Goal: Task Accomplishment & Management: Manage account settings

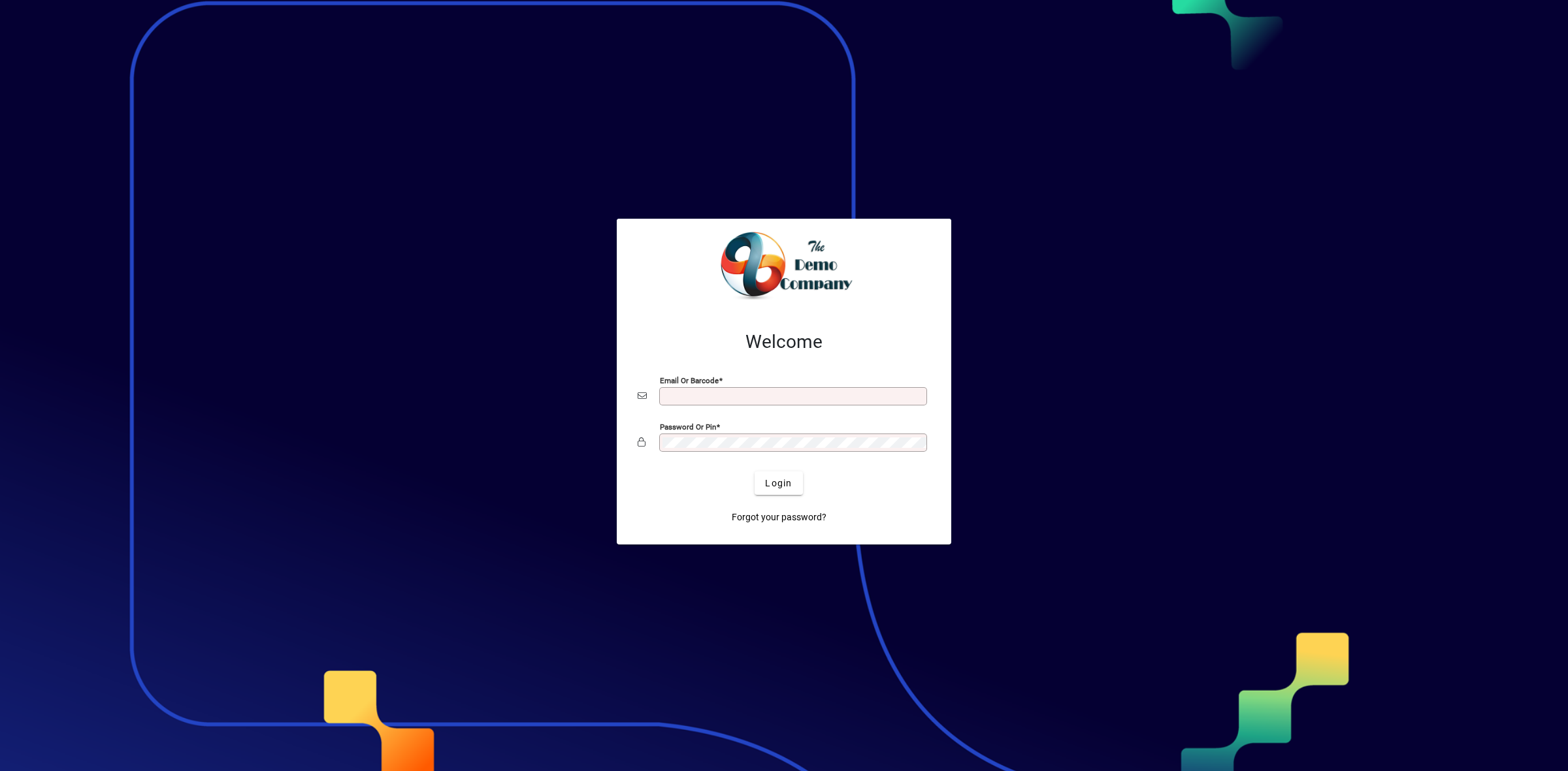
type input "**********"
drag, startPoint x: 0, startPoint y: 0, endPoint x: 774, endPoint y: 487, distance: 914.5
click at [774, 487] on span "Login" at bounding box center [779, 483] width 27 height 13
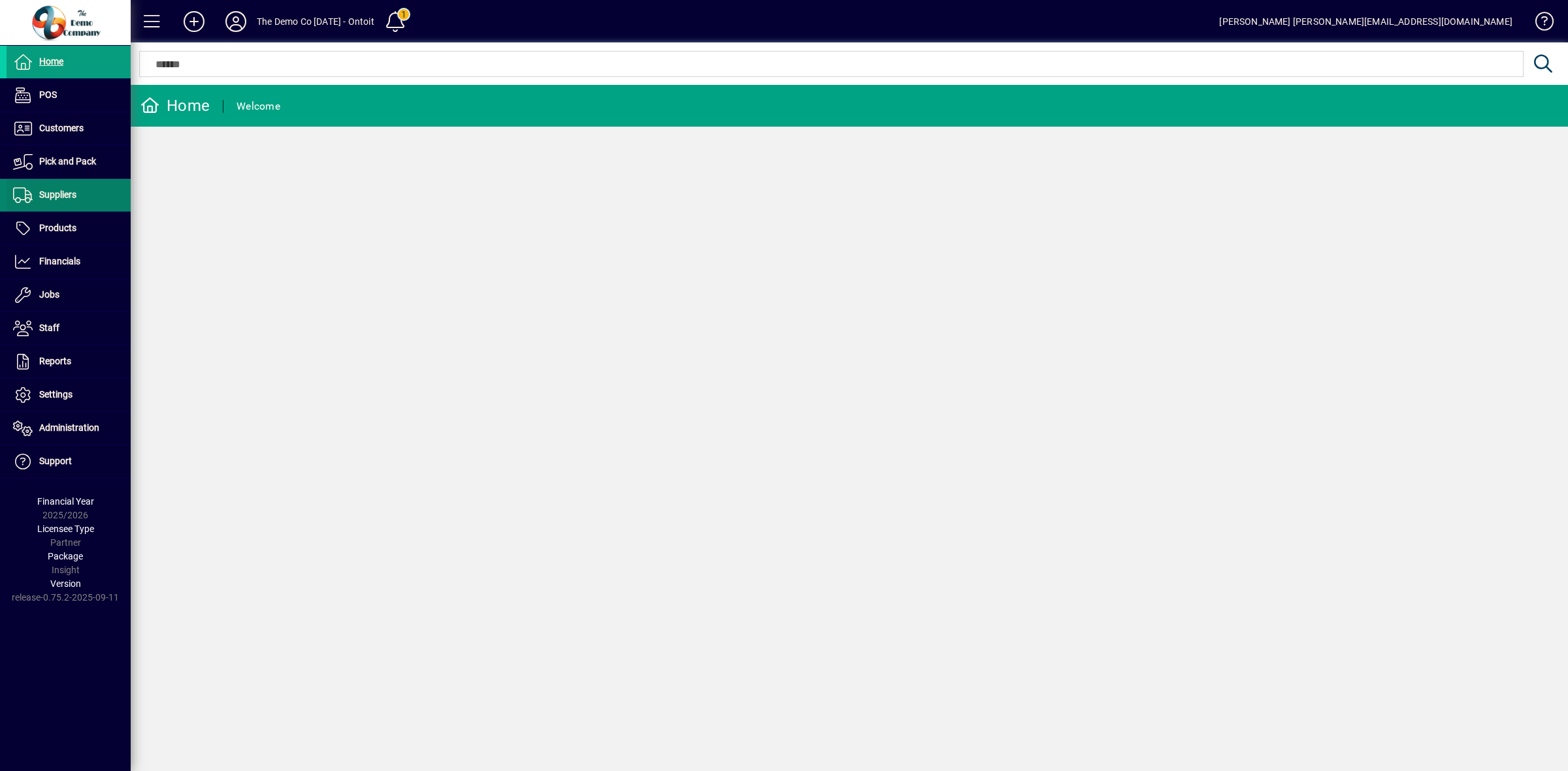
click at [59, 202] on span "Suppliers" at bounding box center [41, 195] width 70 height 16
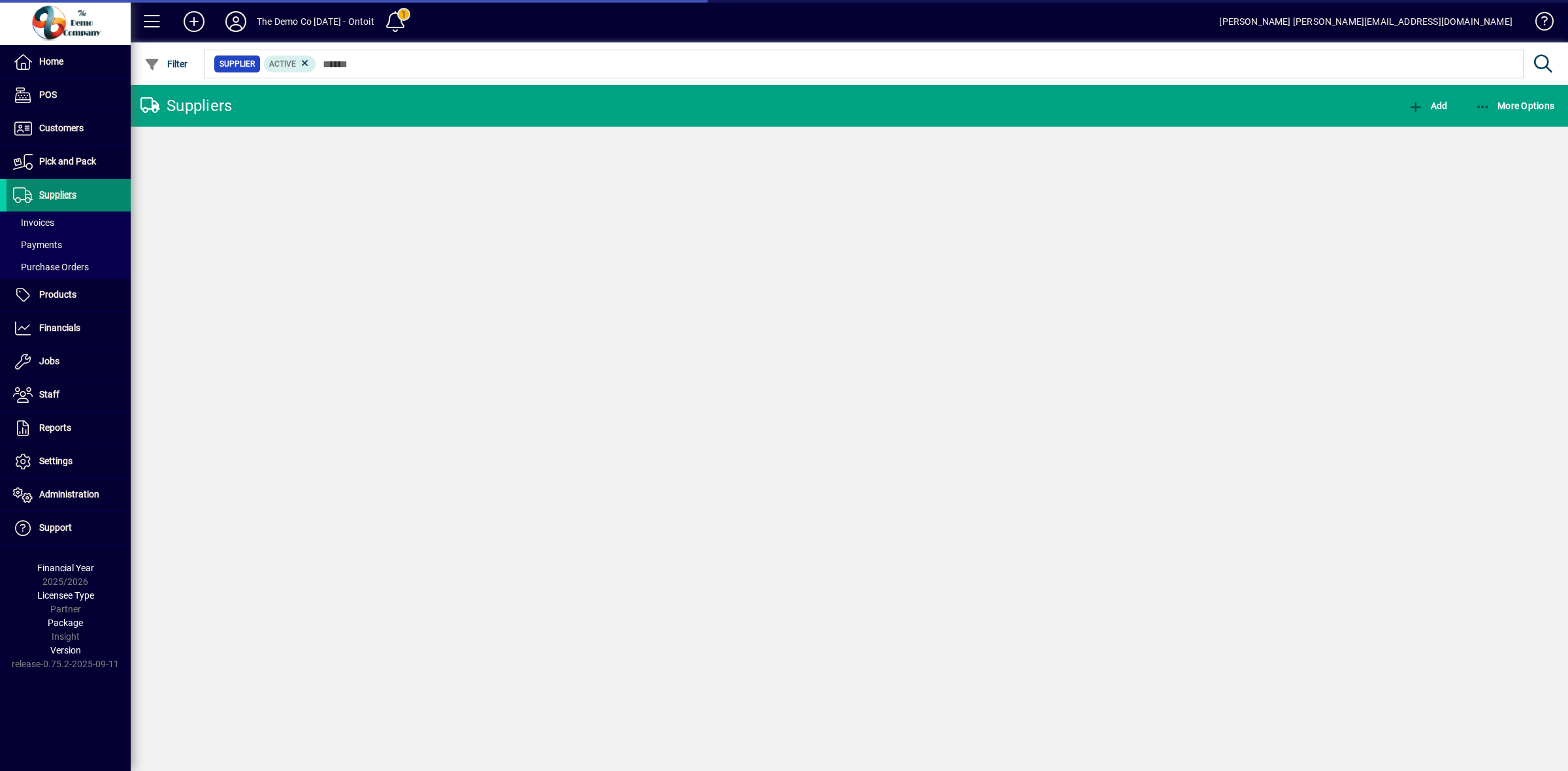
click at [45, 199] on span "Suppliers" at bounding box center [58, 194] width 38 height 11
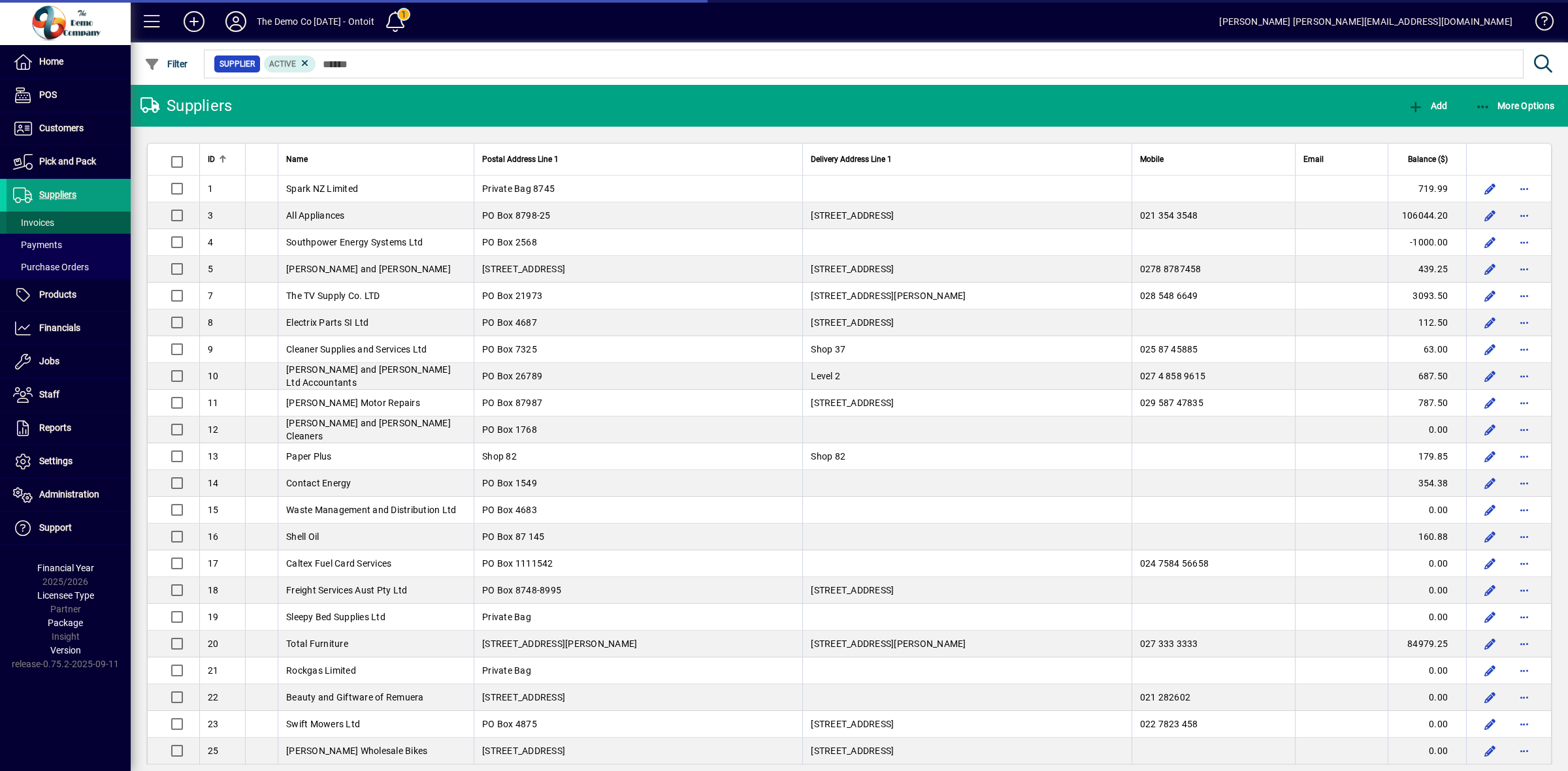
click at [47, 223] on span "Invoices" at bounding box center [34, 223] width 41 height 11
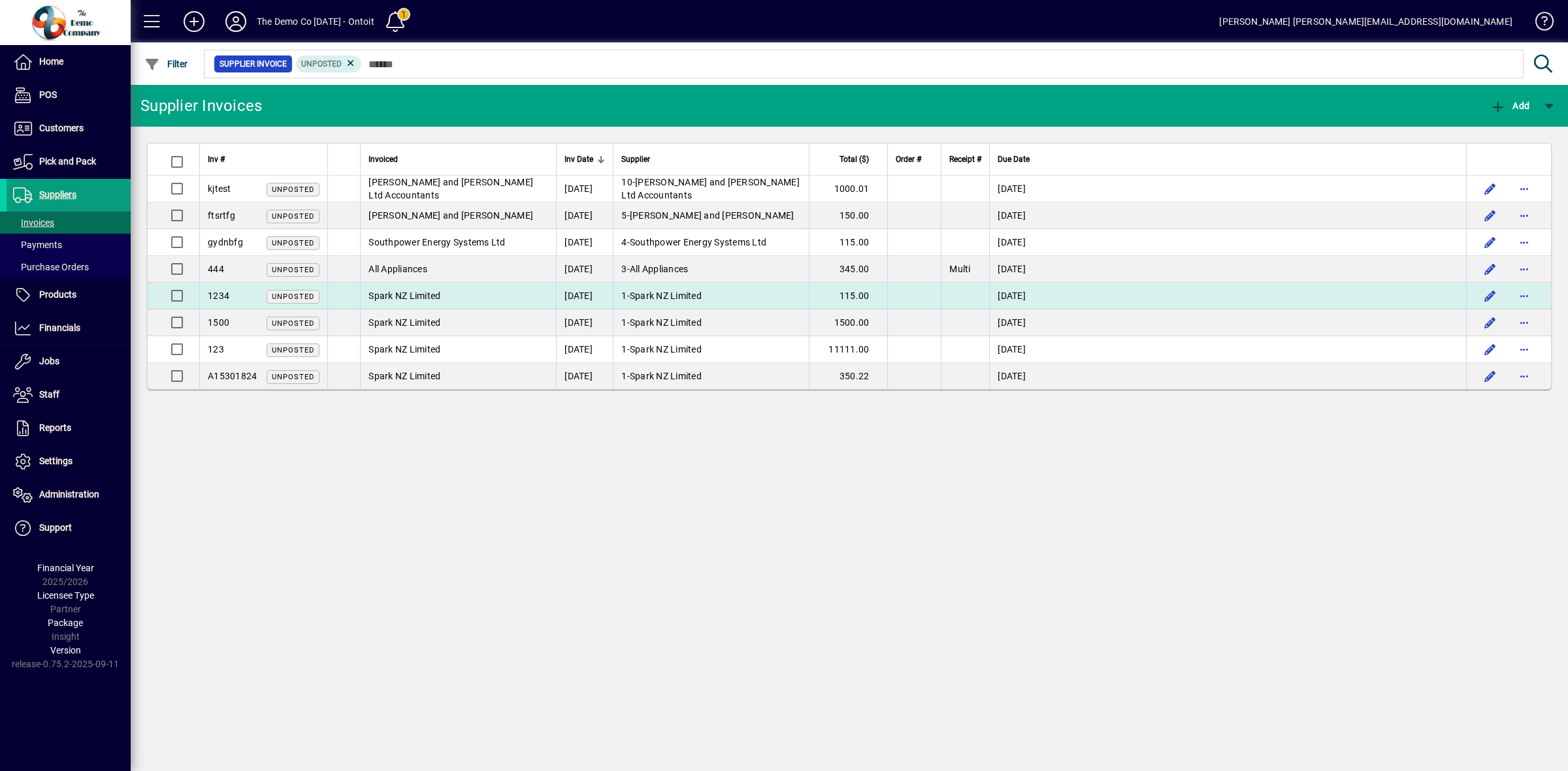
click at [418, 297] on span "Spark NZ Limited" at bounding box center [404, 296] width 72 height 11
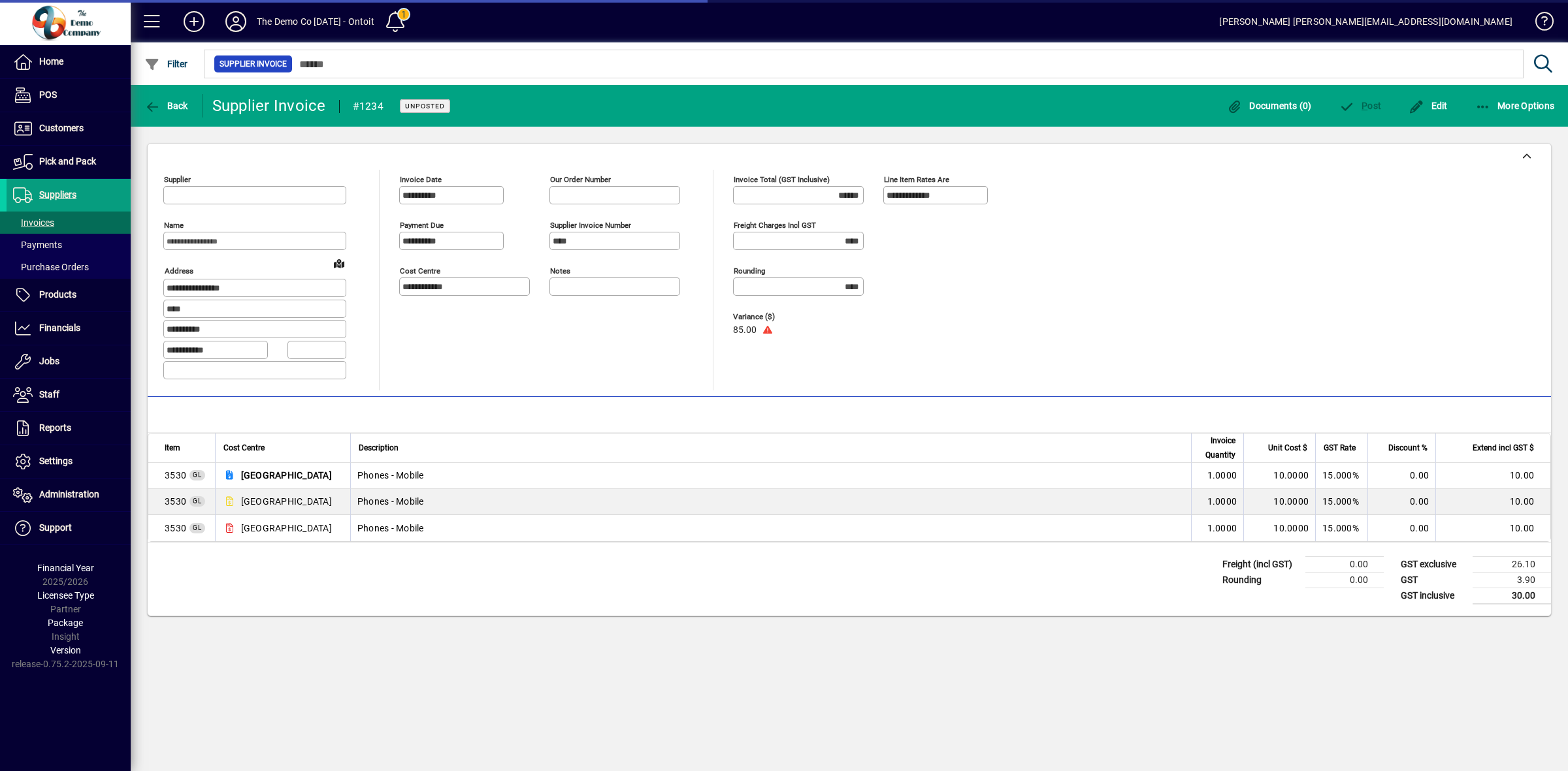
type input "**********"
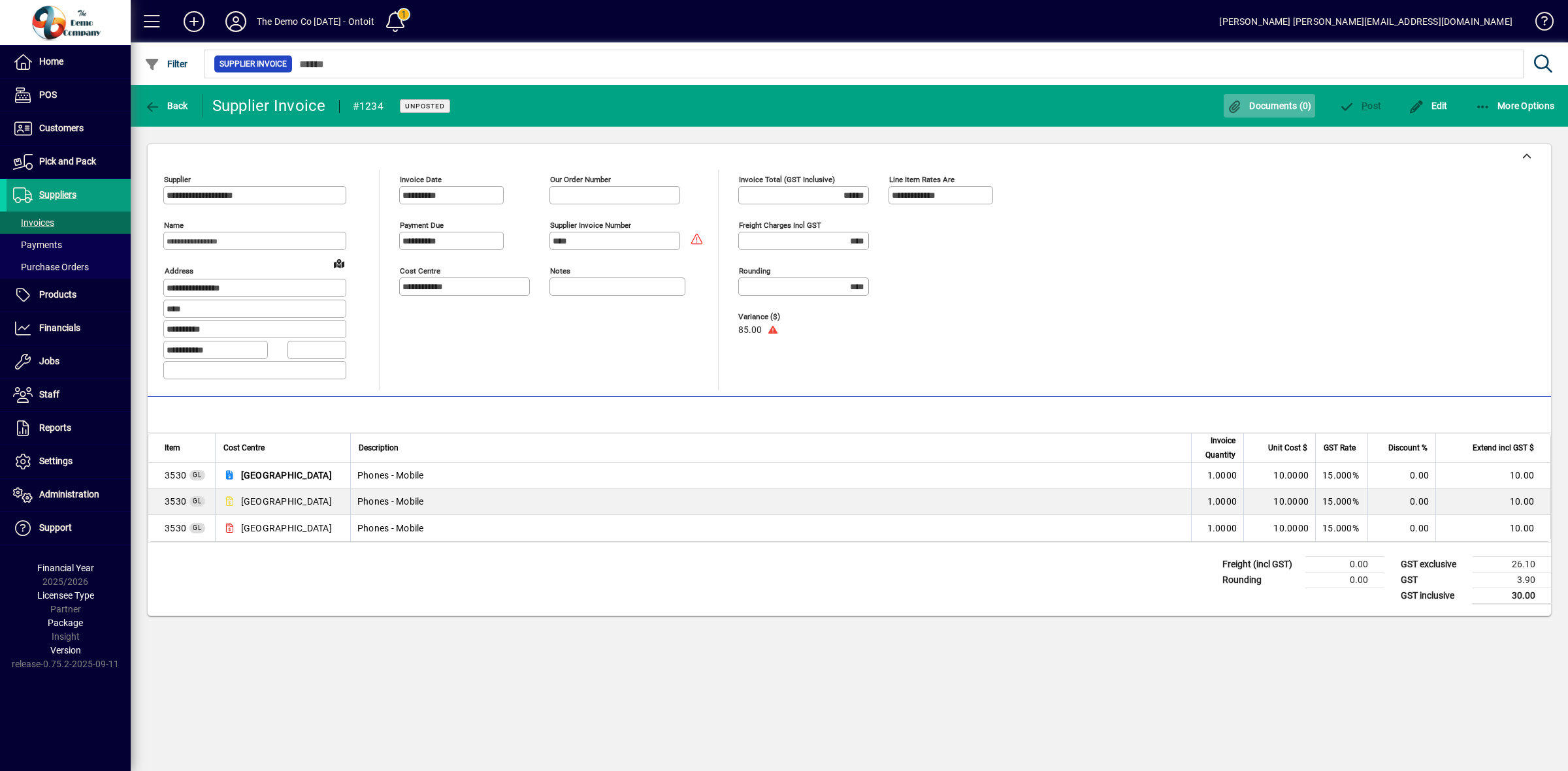
click at [1285, 105] on span "Documents (0)" at bounding box center [1270, 106] width 85 height 11
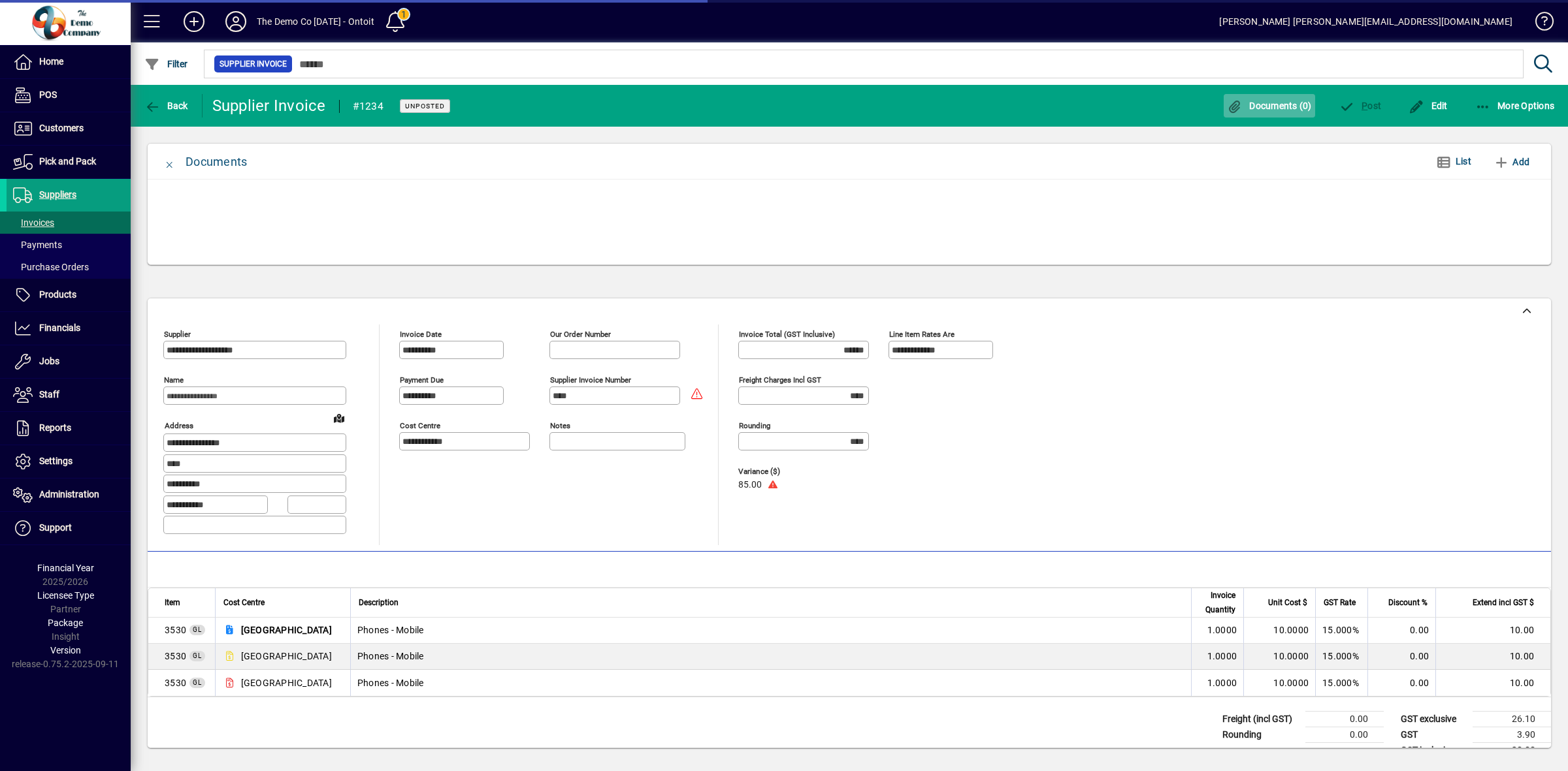
click at [1272, 106] on span "Documents (0)" at bounding box center [1270, 106] width 85 height 11
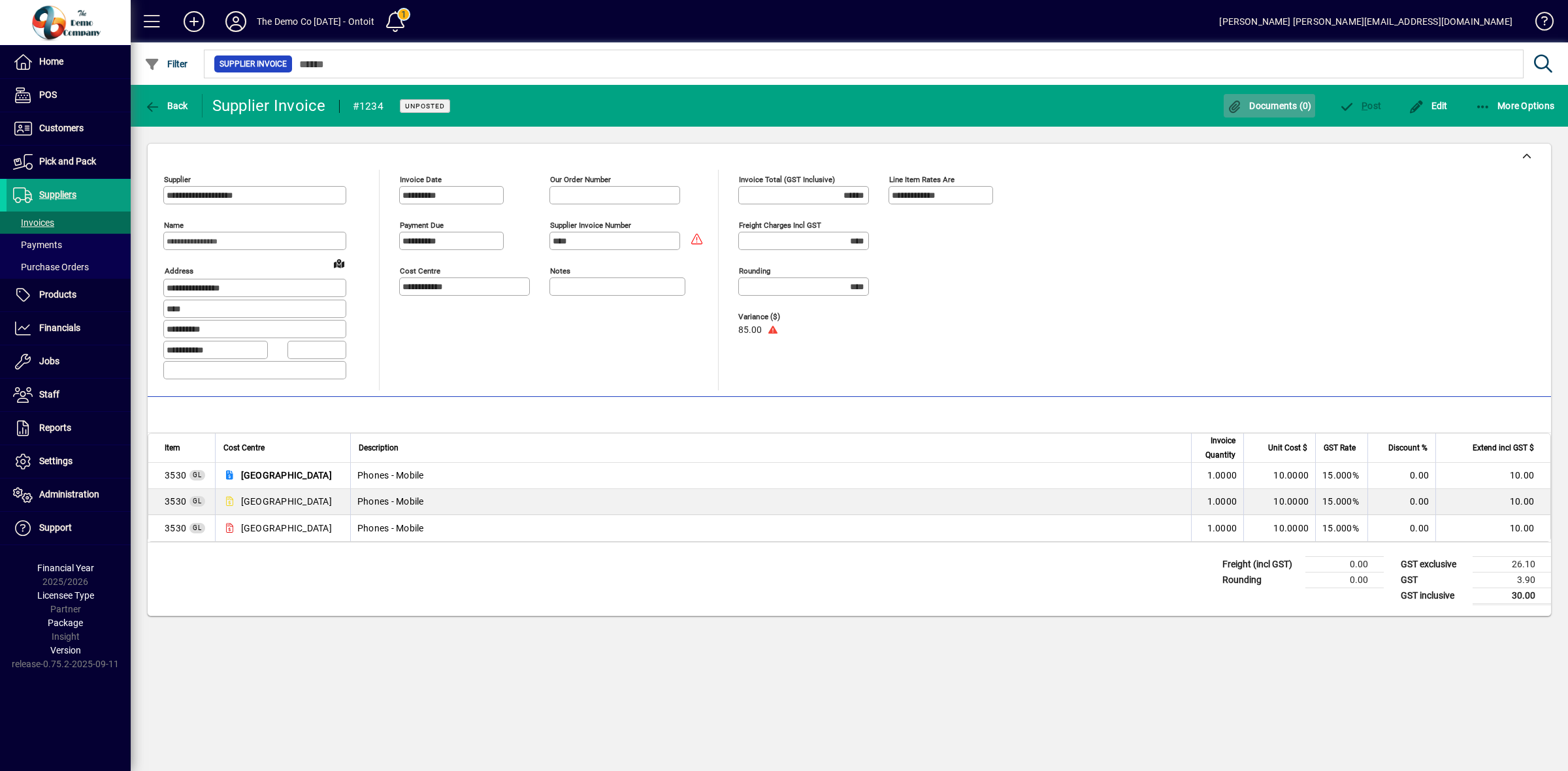
click at [1266, 107] on span "Documents (0)" at bounding box center [1270, 106] width 85 height 11
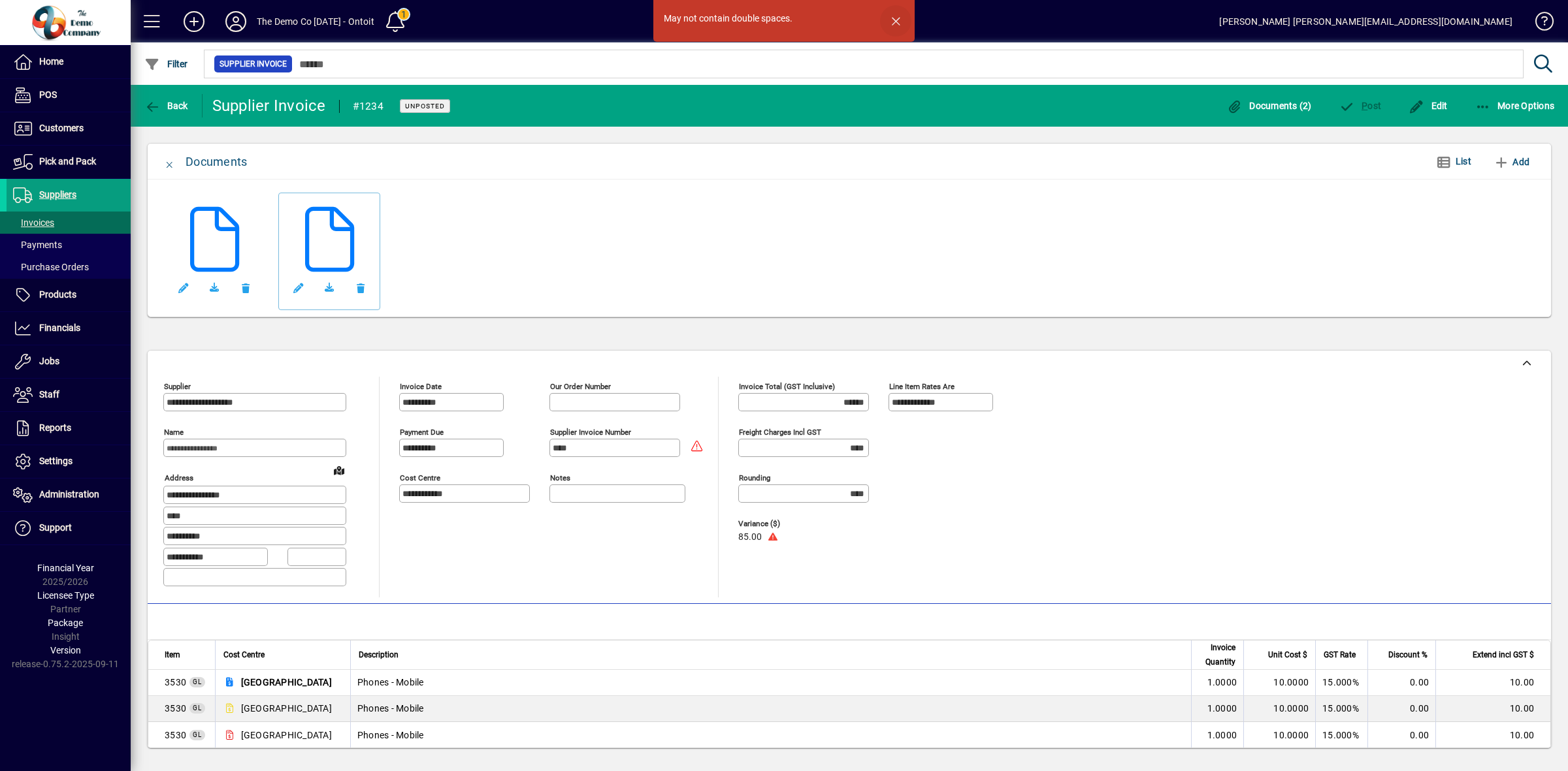
click at [901, 20] on span "button" at bounding box center [895, 21] width 31 height 31
click at [298, 288] on span "button" at bounding box center [297, 287] width 31 height 31
click at [298, 287] on span "button" at bounding box center [297, 287] width 31 height 31
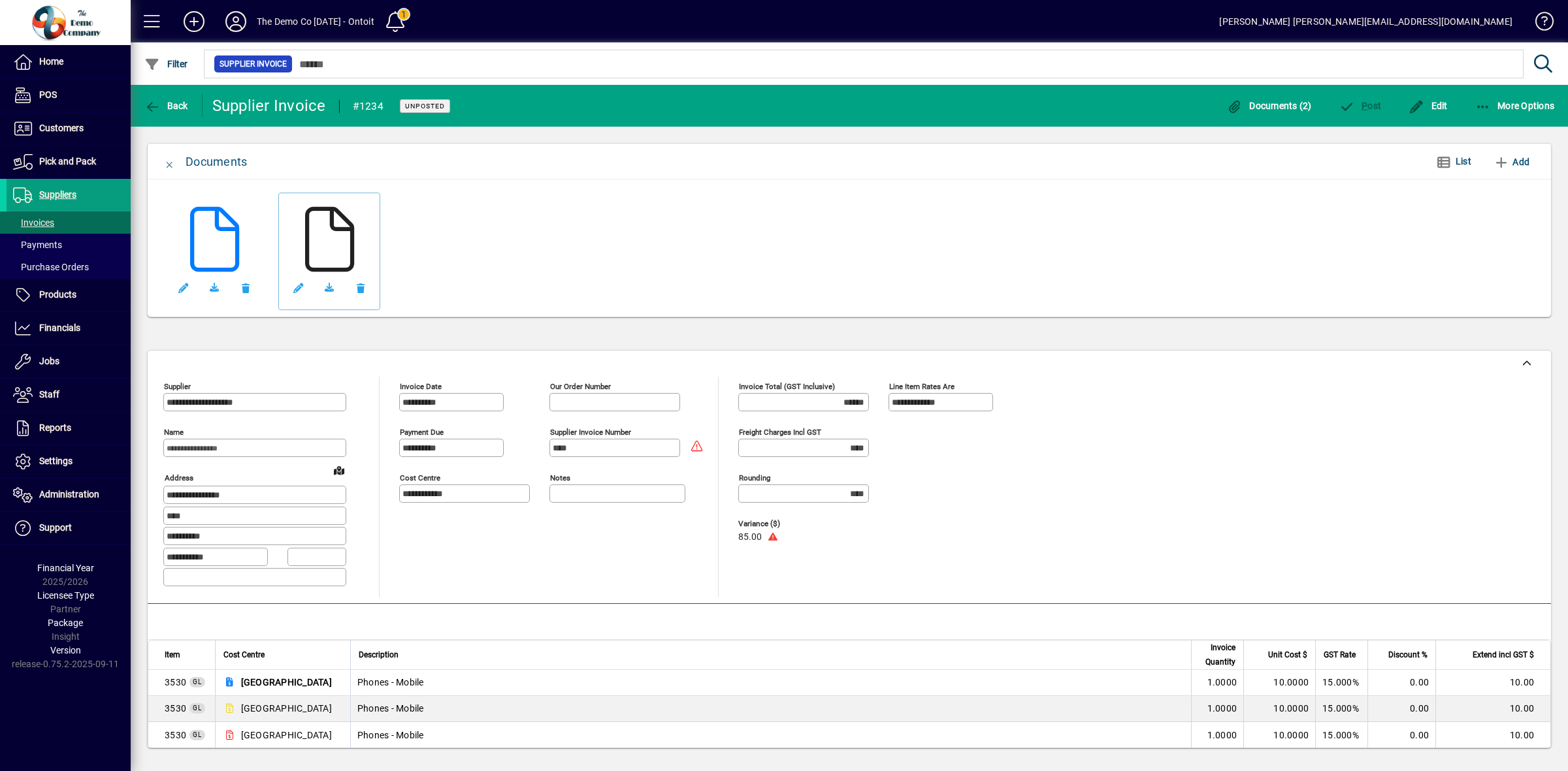
click at [324, 253] on icon at bounding box center [329, 239] width 65 height 65
click at [292, 288] on span "button" at bounding box center [297, 287] width 31 height 31
click at [175, 106] on span "Back" at bounding box center [166, 106] width 44 height 11
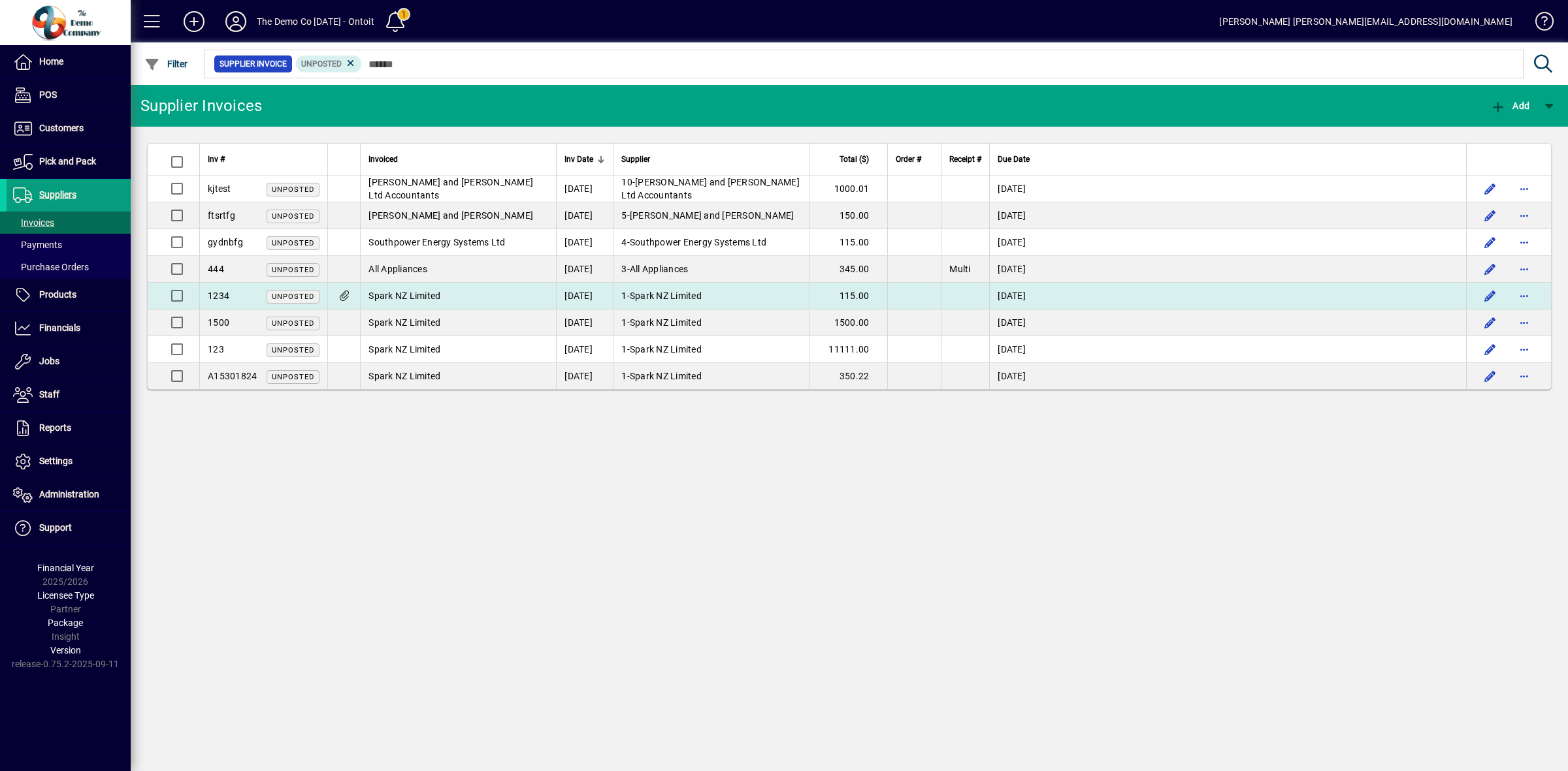
click at [461, 293] on td "Spark NZ Limited" at bounding box center [458, 296] width 196 height 27
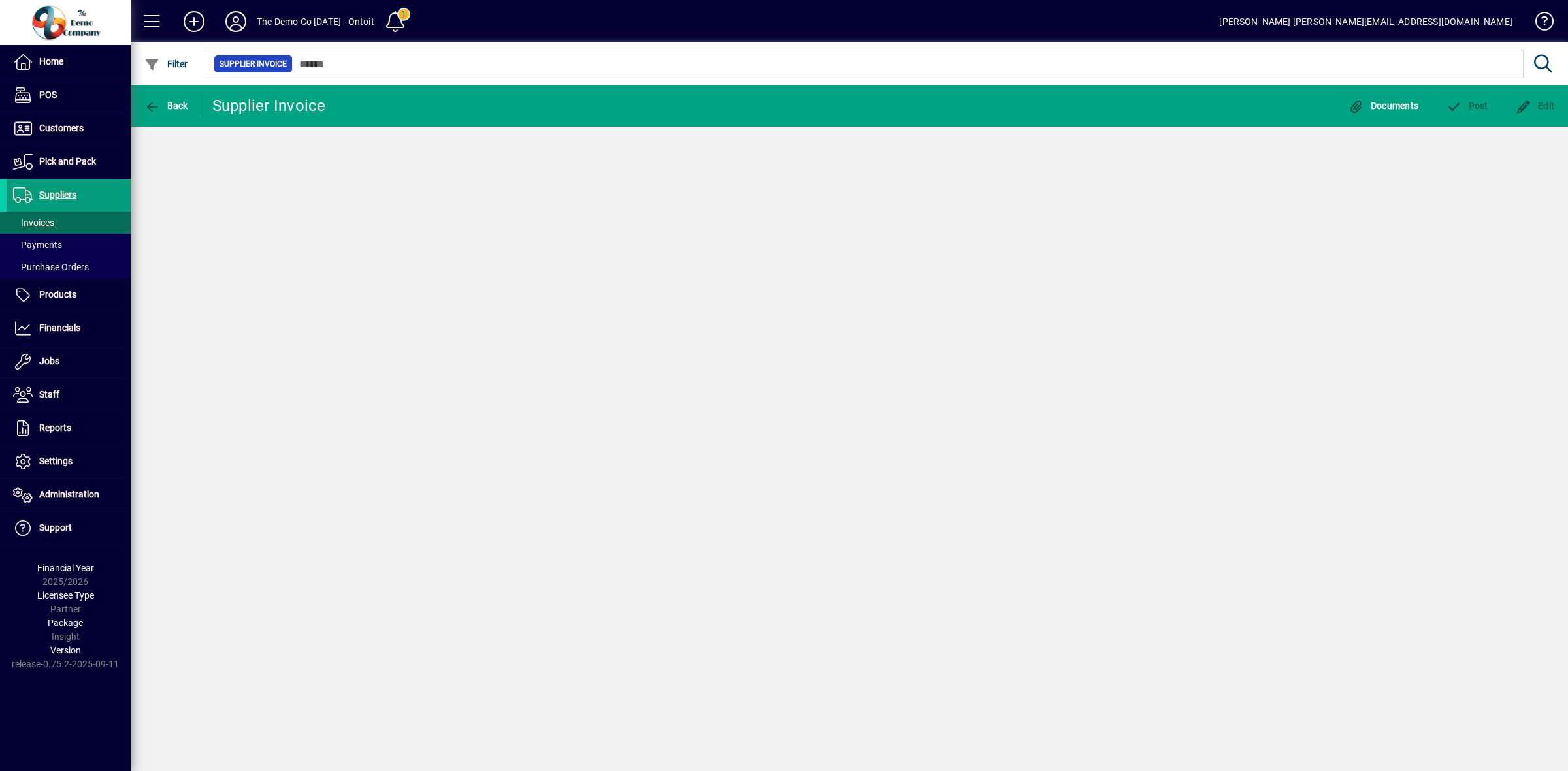
click at [461, 293] on div "Back Supplier Invoice Documents P ost Edit" at bounding box center [849, 428] width 1437 height 686
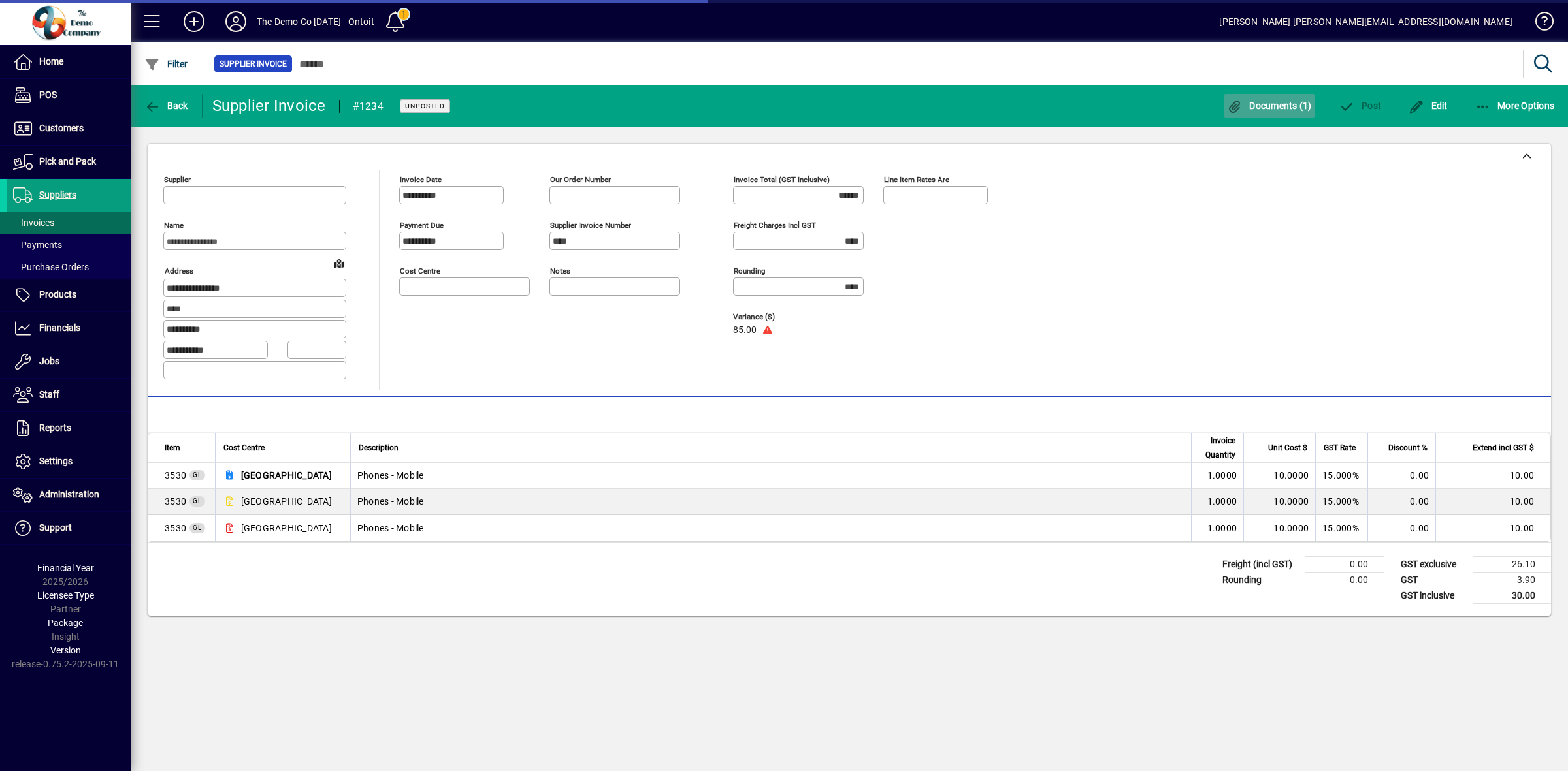
click at [1261, 102] on span "Documents (1)" at bounding box center [1270, 106] width 85 height 11
type input "**********"
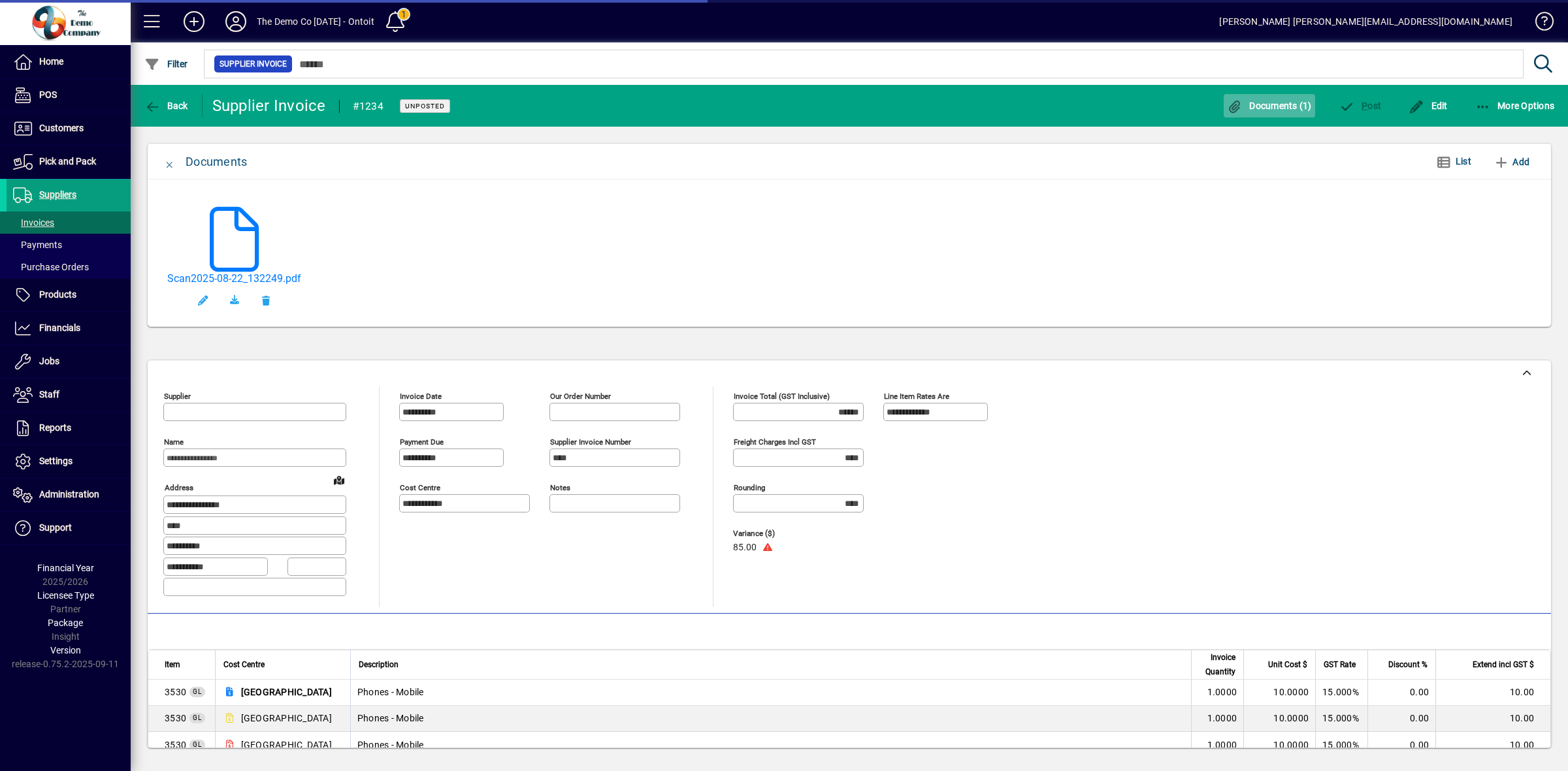
type input "**********"
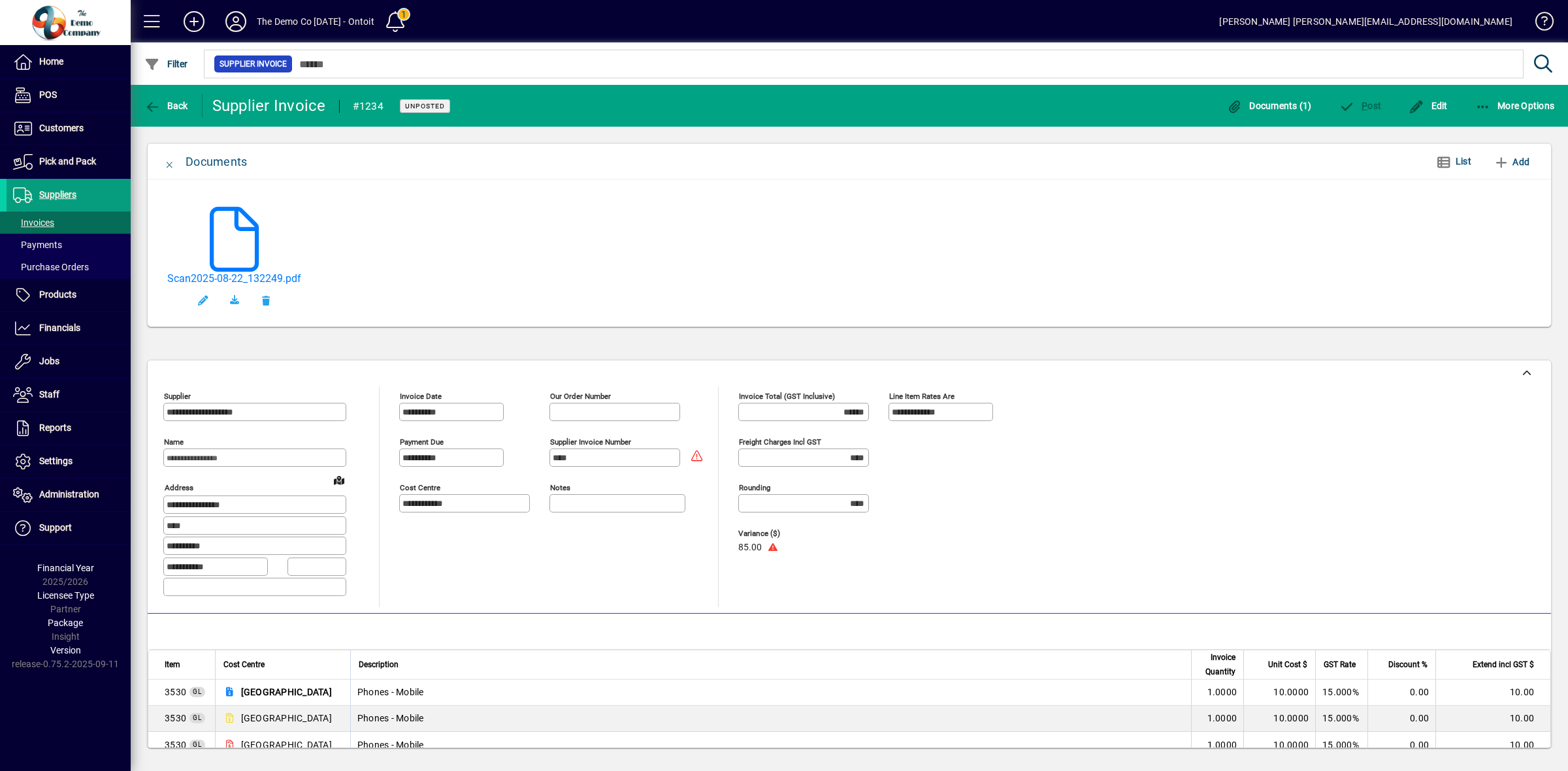
click at [1060, 226] on div "Scan2025-08-22_132249.pdf" at bounding box center [849, 256] width 1372 height 127
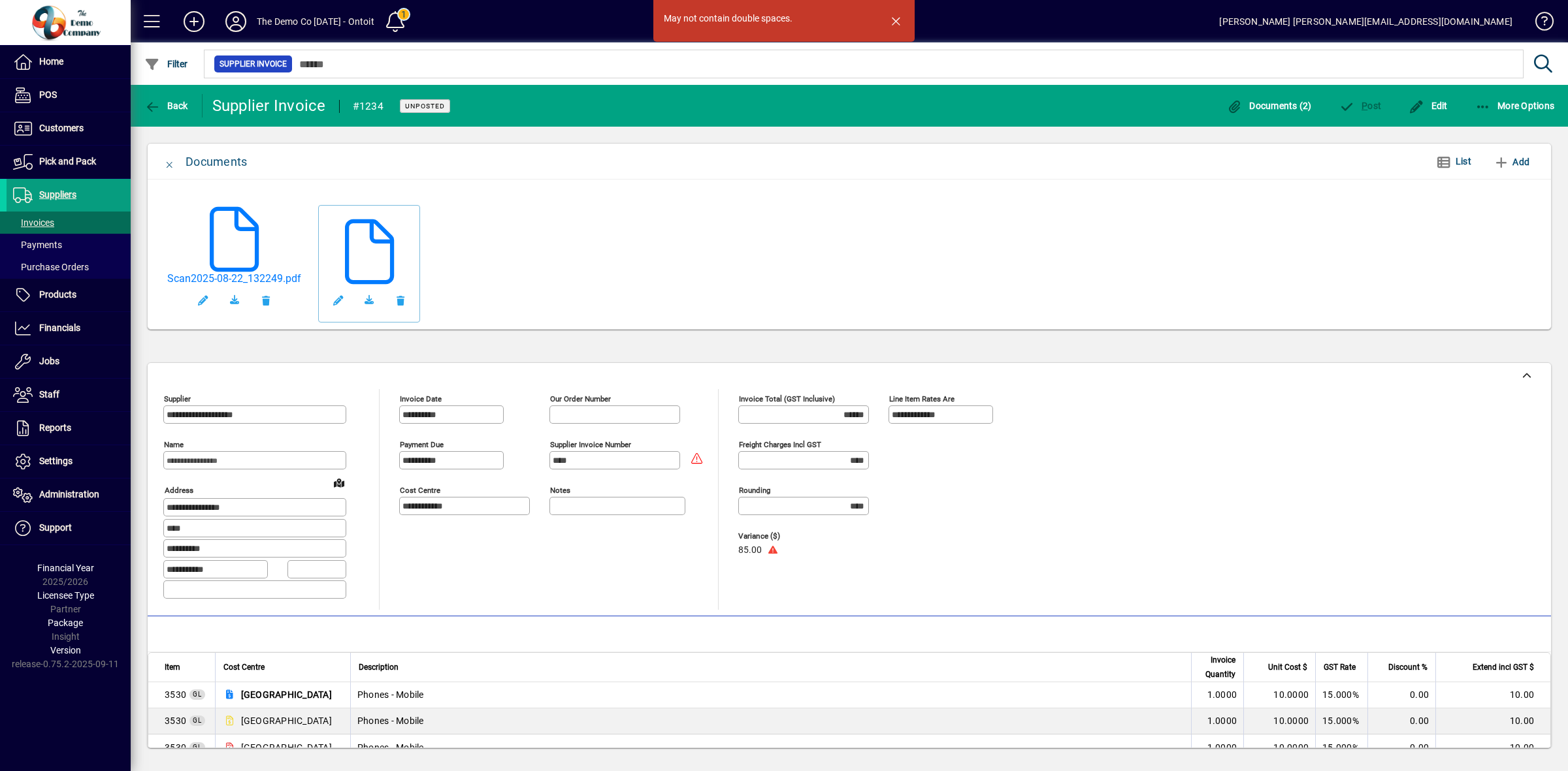
drag, startPoint x: 899, startPoint y: 17, endPoint x: 883, endPoint y: 24, distance: 17.5
click at [899, 17] on span "button" at bounding box center [895, 21] width 31 height 31
click at [343, 298] on span "button" at bounding box center [338, 300] width 31 height 31
click at [337, 299] on span "button" at bounding box center [338, 300] width 31 height 31
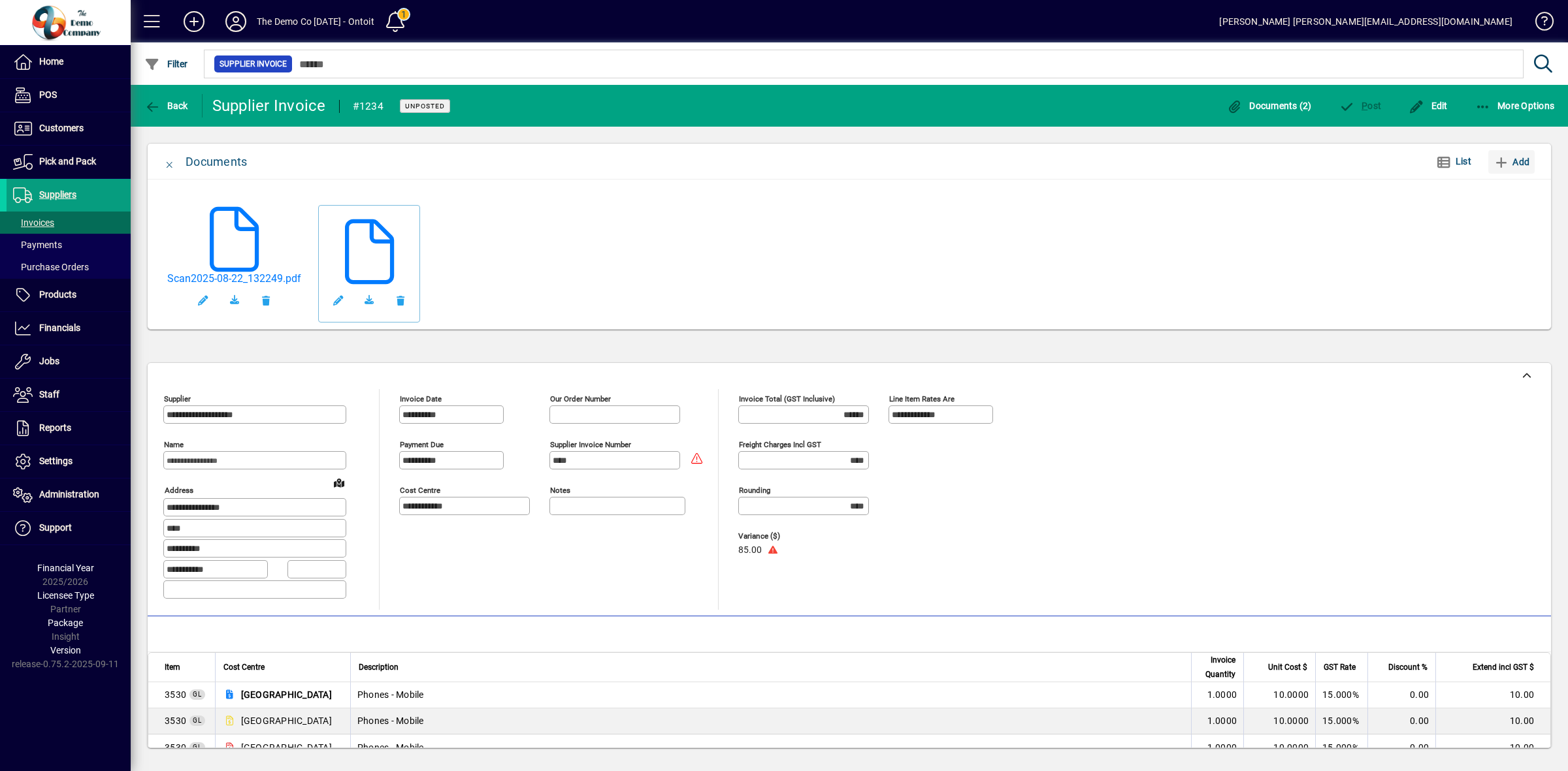
click at [1500, 160] on icon "button" at bounding box center [1502, 162] width 16 height 13
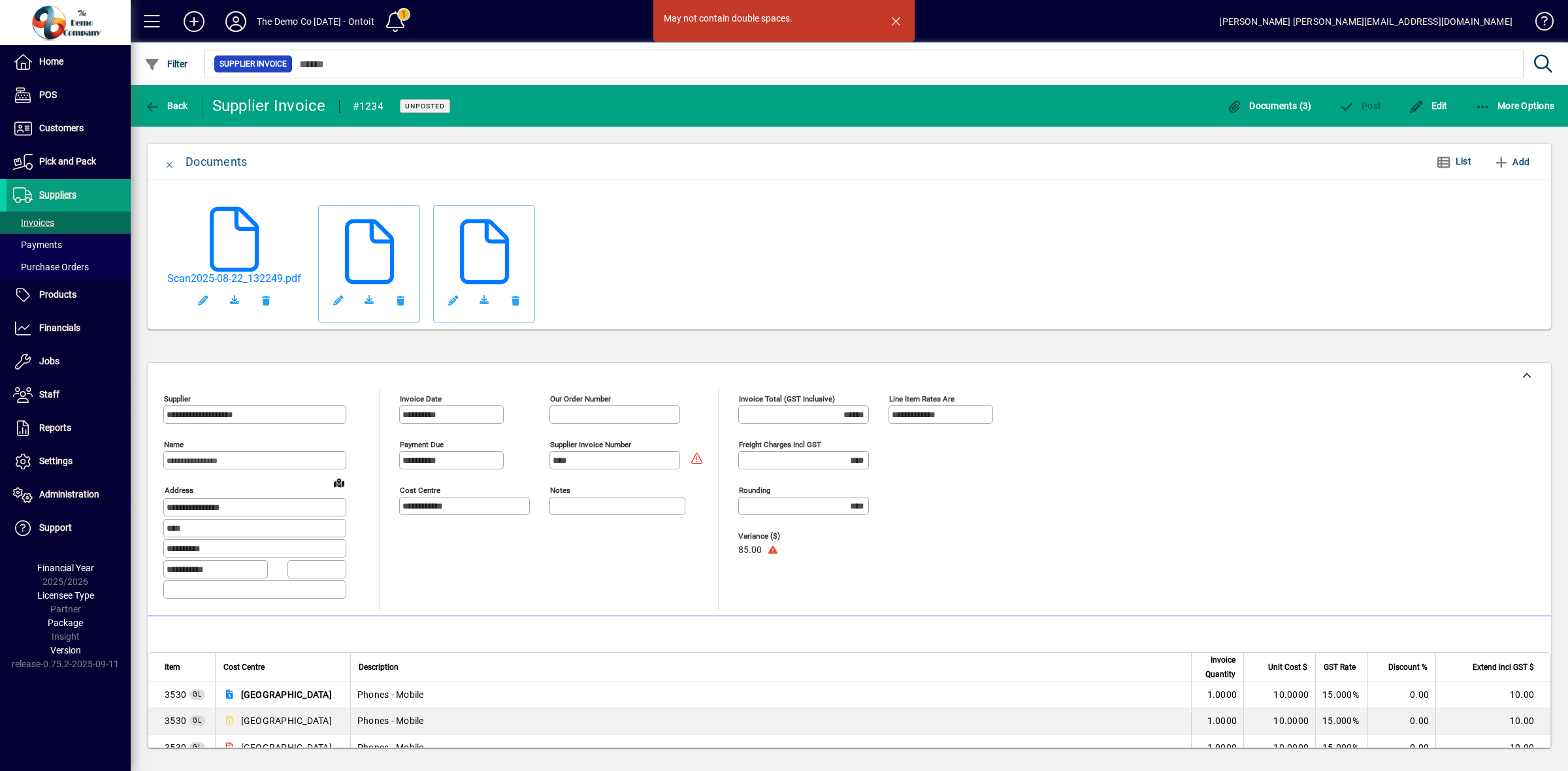
click at [900, 23] on span "button" at bounding box center [895, 21] width 31 height 31
click at [521, 304] on span "button" at bounding box center [515, 300] width 31 height 31
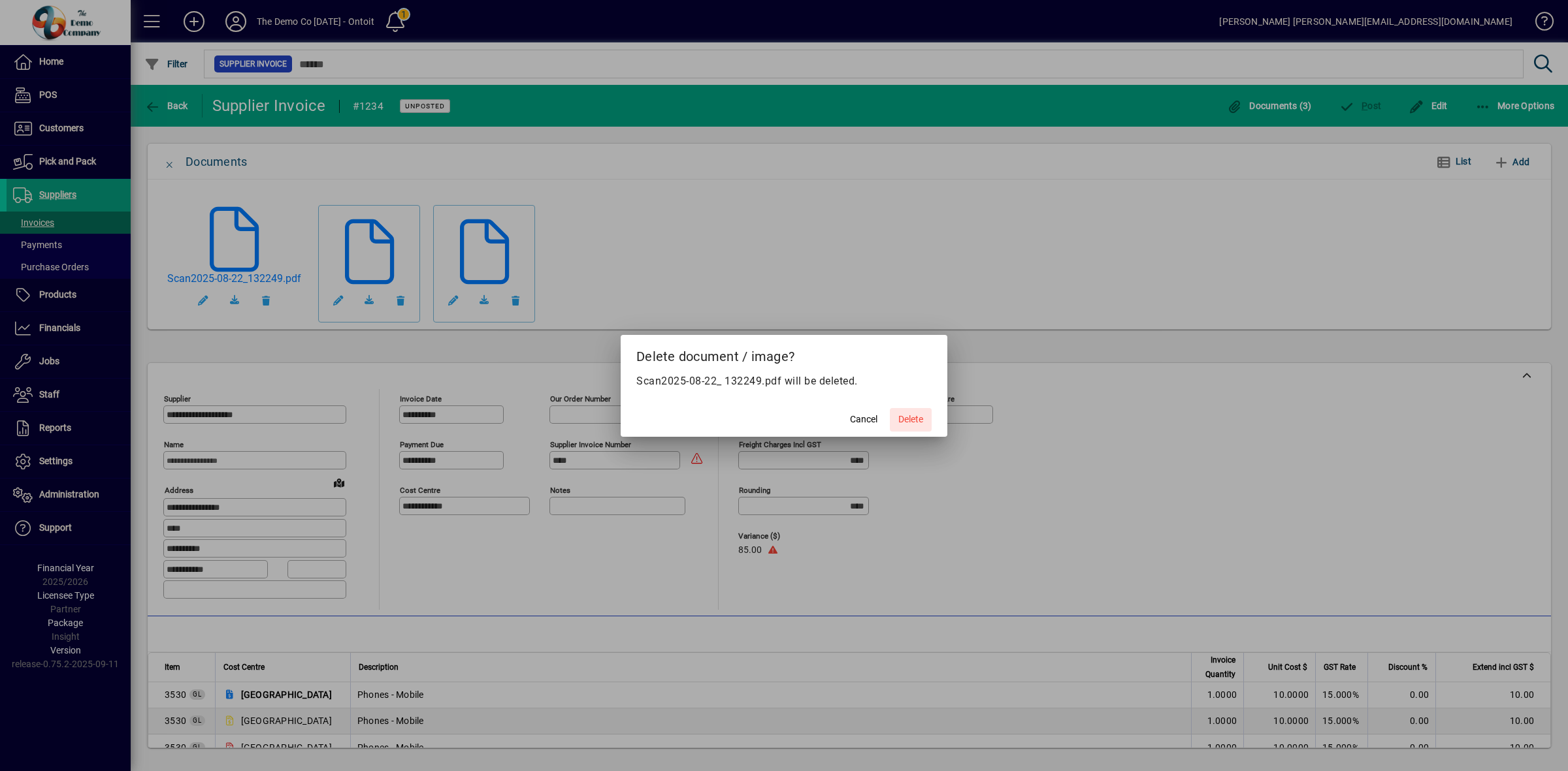
click at [923, 416] on span "Delete" at bounding box center [911, 419] width 25 height 13
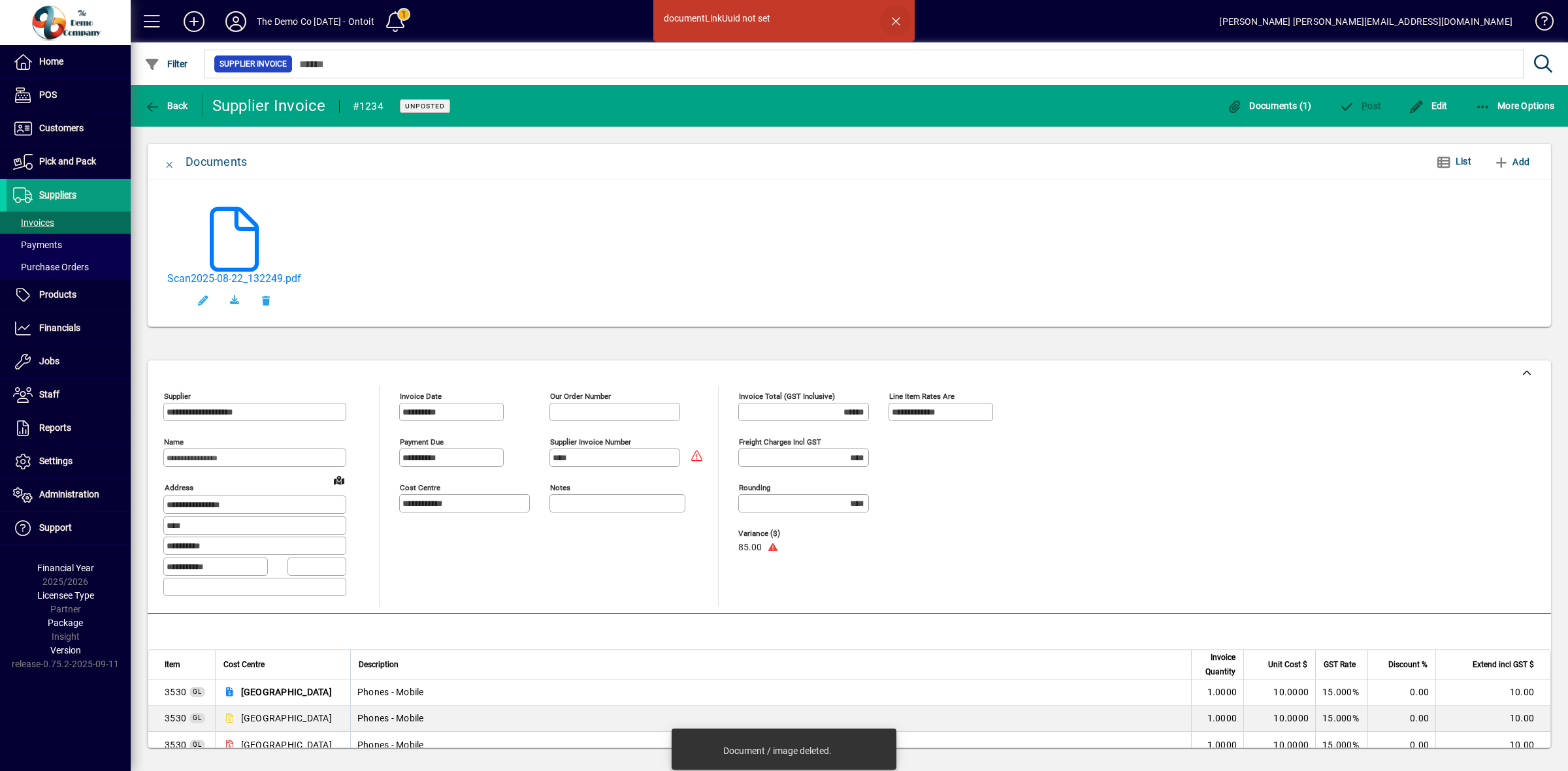
click at [897, 14] on span "button" at bounding box center [895, 21] width 31 height 31
